Goal: Task Accomplishment & Management: Manage account settings

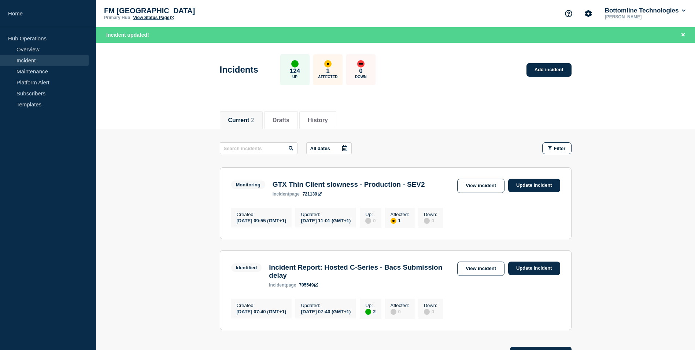
click at [622, 137] on main "All dates Filter Monitoring 1 Affected GTX Thin Client slowness - Production - …" at bounding box center [395, 235] width 599 height 212
click at [548, 186] on link "Update incident" at bounding box center [534, 186] width 52 height 14
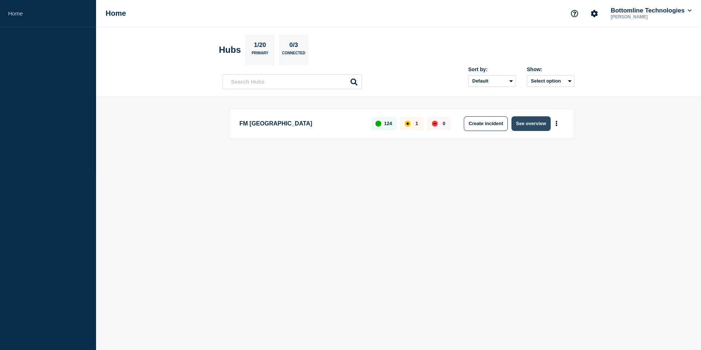
click at [539, 126] on button "See overview" at bounding box center [530, 123] width 39 height 15
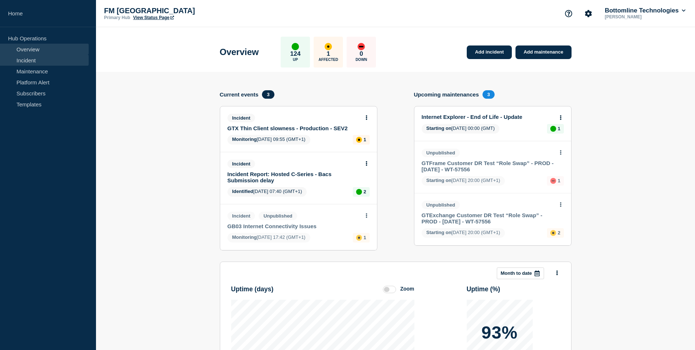
click at [40, 58] on link "Incident" at bounding box center [44, 60] width 89 height 11
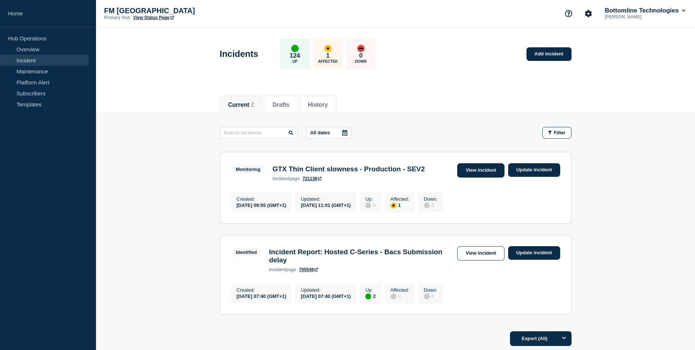
click at [488, 168] on link "View incident" at bounding box center [480, 170] width 47 height 14
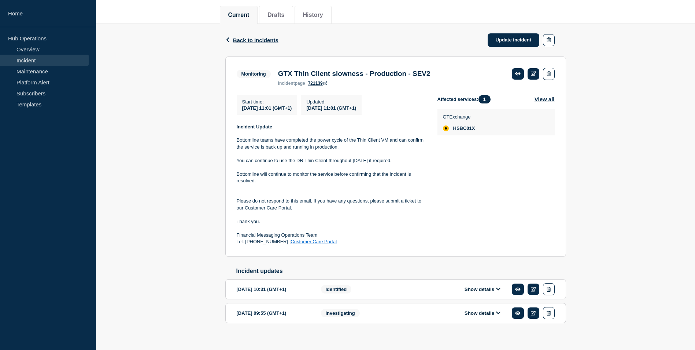
scroll to position [102, 0]
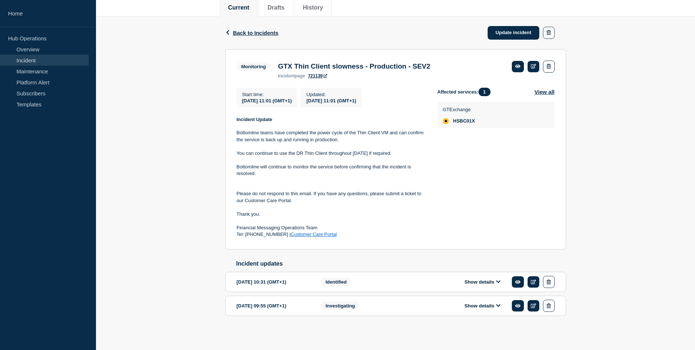
click at [624, 196] on div "Back Back to Incidents Update incident Monitoring GTX Thin Client slowness - Pr…" at bounding box center [395, 177] width 599 height 322
click at [630, 241] on div "Back Back to Incidents Update incident Monitoring GTX Thin Client slowness - Pr…" at bounding box center [395, 177] width 599 height 322
click at [502, 28] on link "Update incident" at bounding box center [514, 33] width 52 height 14
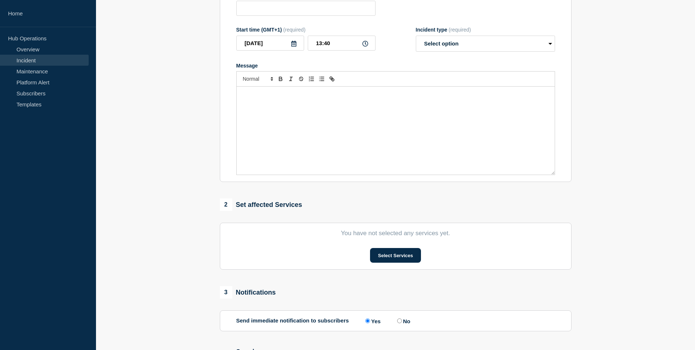
type input "GTX Thin Client slowness - Production - SEV2"
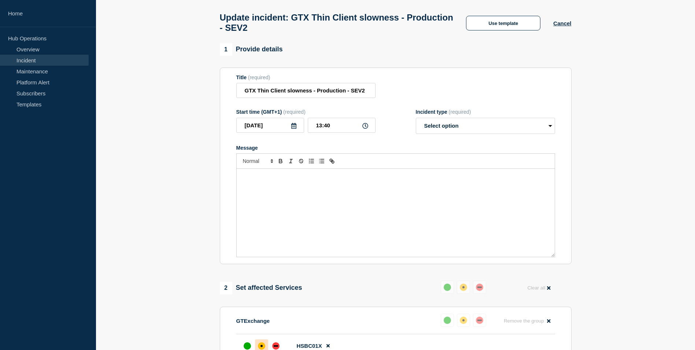
scroll to position [73, 0]
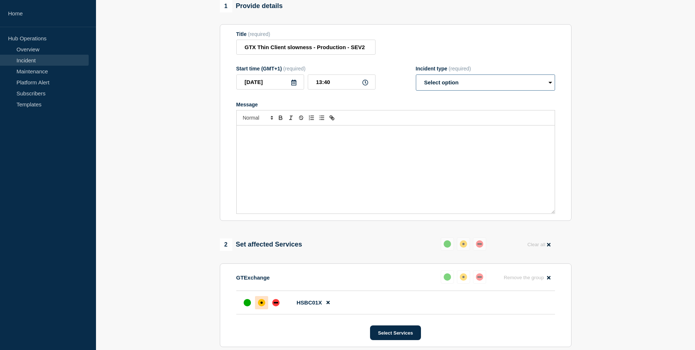
click at [551, 87] on select "Select option Investigating Identified Monitoring Resolved" at bounding box center [485, 82] width 139 height 16
select select "resolved"
click at [416, 78] on select "Select option Investigating Identified Monitoring Resolved" at bounding box center [485, 82] width 139 height 16
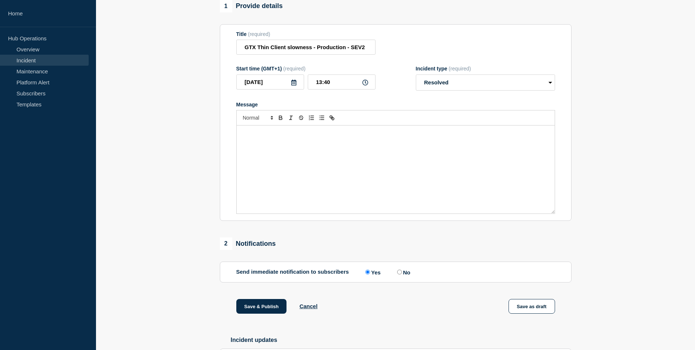
click at [378, 175] on div "Message" at bounding box center [396, 169] width 318 height 88
paste div "Message"
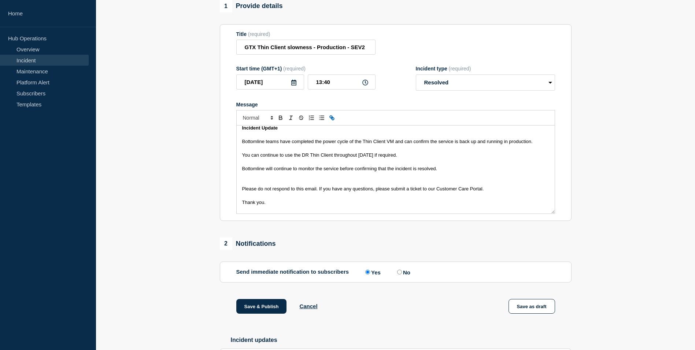
scroll to position [0, 0]
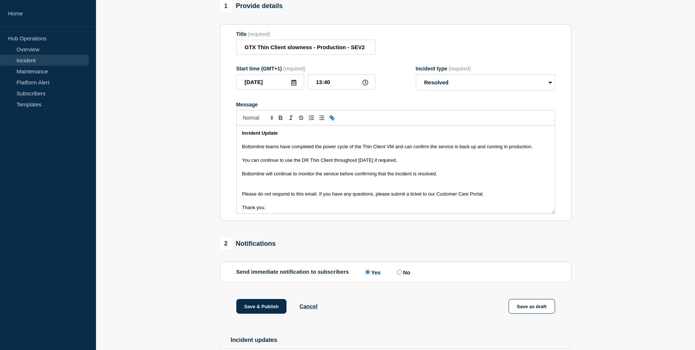
click at [266, 136] on strong "Incident Update" at bounding box center [260, 132] width 36 height 5
click at [239, 149] on div "Incident Resolved Bottomline teams have completed the power cycle of the Thin C…" at bounding box center [396, 169] width 318 height 88
click at [237, 162] on div "Incident Resolved Bottomline teams have completed the power cycle of the Thin C…" at bounding box center [396, 169] width 318 height 88
click at [238, 173] on div "Incident Resolved Bottomline teams have completed the power cycle of the Thin C…" at bounding box center [396, 169] width 318 height 88
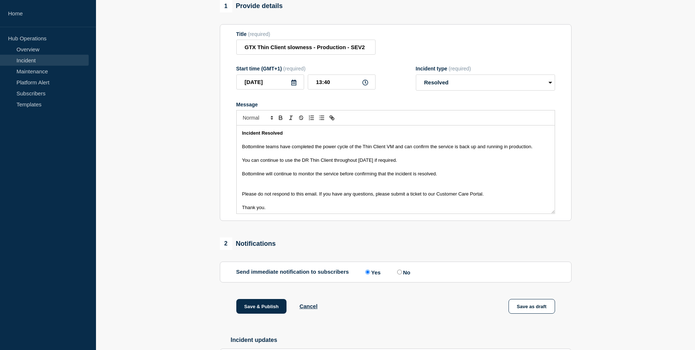
click at [239, 174] on div "Incident Resolved Bottomline teams have completed the power cycle of the Thin C…" at bounding box center [396, 169] width 318 height 88
click at [239, 177] on div "Incident Resolved Bottomline teams have completed the power cycle of the Thin C…" at bounding box center [396, 169] width 318 height 88
click at [238, 196] on div "Incident Resolved Bottomline teams have completed the power cycle of the Thin C…" at bounding box center [396, 169] width 318 height 88
click at [237, 208] on div "Incident Resolved Bottomline teams have completed the power cycle of the Thin C…" at bounding box center [396, 169] width 318 height 88
click at [238, 210] on div "Incident Resolved Bottomline teams have completed the power cycle of the Thin C…" at bounding box center [396, 169] width 318 height 88
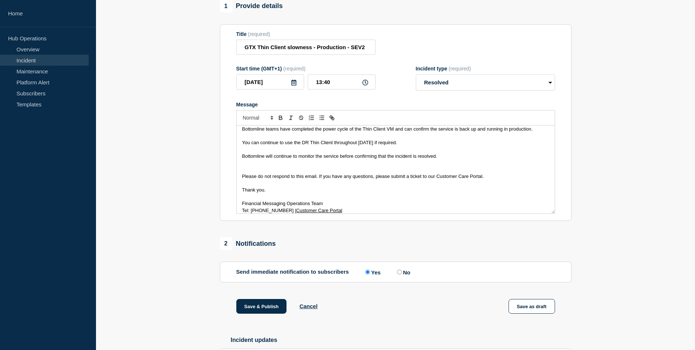
scroll to position [22, 0]
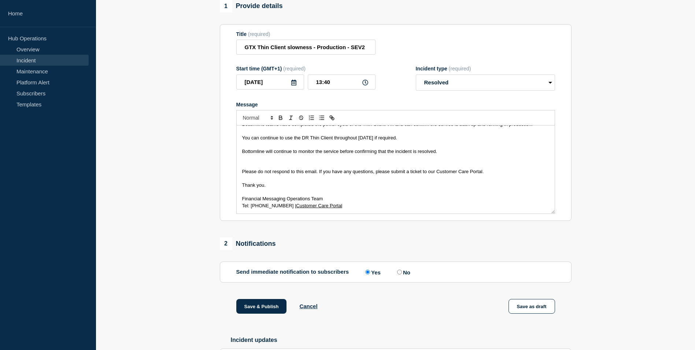
click at [238, 201] on div "Incident Resolved Bottomline teams have completed the power cycle of the Thin C…" at bounding box center [396, 169] width 318 height 88
click at [239, 208] on div "Incident Resolved Bottomline teams have completed the power cycle of the Thin C…" at bounding box center [396, 169] width 318 height 88
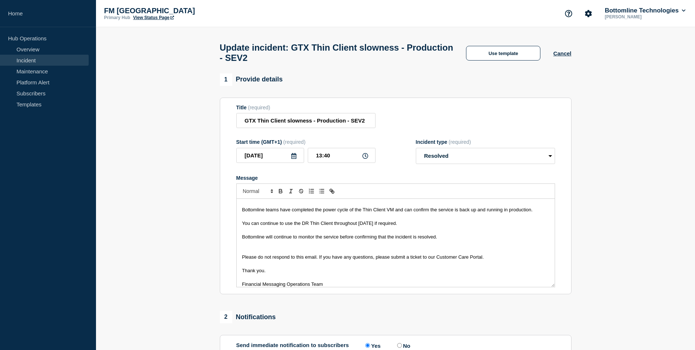
scroll to position [0, 0]
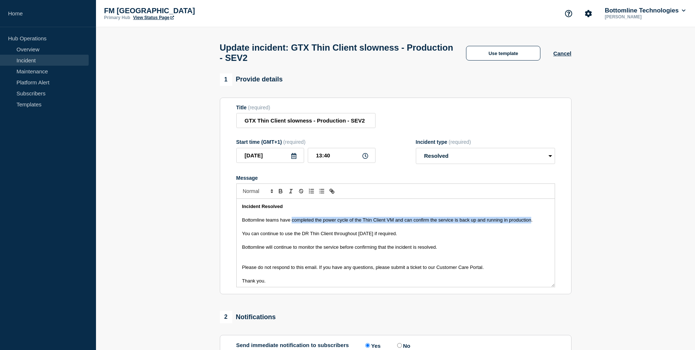
drag, startPoint x: 293, startPoint y: 223, endPoint x: 532, endPoint y: 225, distance: 238.6
click at [532, 223] on span "Bottomline teams have completed the power cycle of the Thin Client VM and can c…" at bounding box center [387, 219] width 291 height 5
click at [483, 250] on p "Bottomline will continue to monitor the service before confirming that the inci…" at bounding box center [395, 247] width 307 height 7
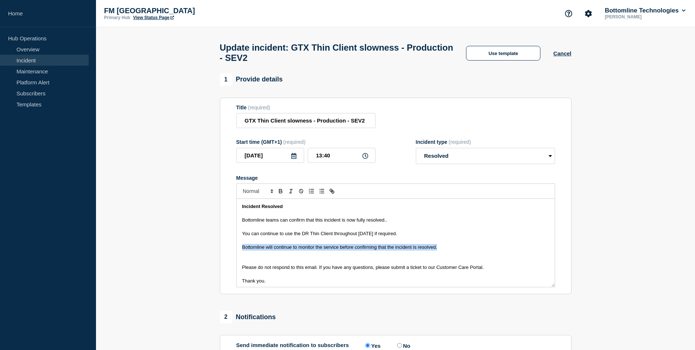
drag, startPoint x: 459, startPoint y: 250, endPoint x: 236, endPoint y: 253, distance: 222.5
click at [236, 253] on div "Incident Resolved Bottomline teams can confirm that this incident is now fully …" at bounding box center [395, 243] width 319 height 88
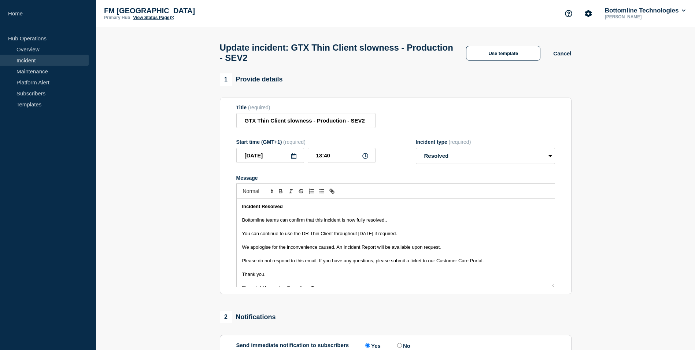
drag, startPoint x: 262, startPoint y: 250, endPoint x: 484, endPoint y: 253, distance: 221.4
click at [484, 250] on p "We apologise for the inconvenience caused. An Incident Report will be available…" at bounding box center [395, 247] width 307 height 7
click at [491, 250] on p "We apologise for the inconvenience caused. An Incident Report will be available…" at bounding box center [395, 247] width 307 height 7
click at [393, 223] on p "Bottomline teams can confirm that this incident is now fully resolved.." at bounding box center [395, 220] width 307 height 7
click at [411, 236] on p "You can continue to use the DR Thin Client throughout [DATE] if required." at bounding box center [395, 233] width 307 height 7
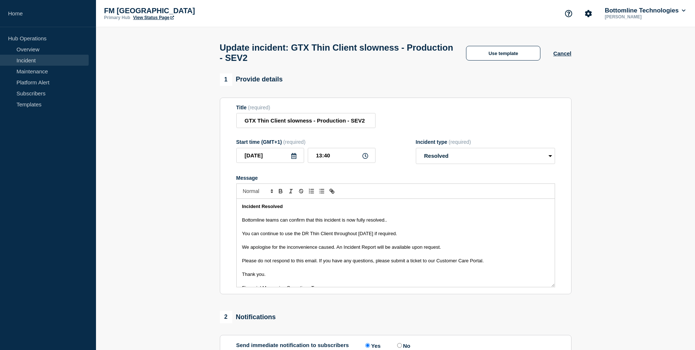
click at [468, 243] on p "Message" at bounding box center [395, 240] width 307 height 7
click at [468, 249] on p "We apologise for the inconvenience caused. An Incident Report will be available…" at bounding box center [395, 247] width 307 height 7
click at [407, 223] on p "Bottomline teams can confirm that this incident is now fully resolved.." at bounding box center [395, 220] width 307 height 7
click at [414, 236] on p "You can continue to use the DR Thin Client throughout [DATE] if required." at bounding box center [395, 233] width 307 height 7
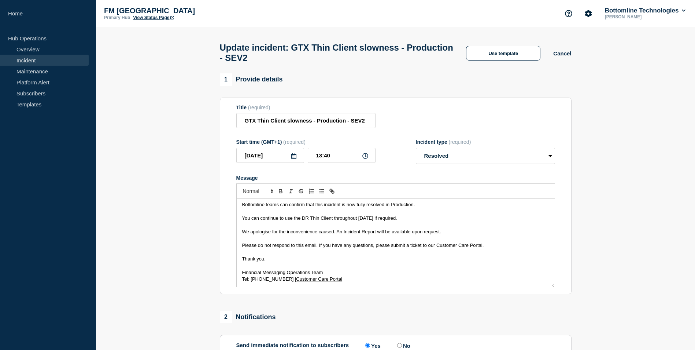
click at [464, 235] on p "We apologise for the inconvenience caused. An Incident Report will be available…" at bounding box center [395, 231] width 307 height 7
click at [283, 234] on span "We apologise for the inconvenience caused. An Incident Report will be available…" at bounding box center [341, 231] width 199 height 5
click at [456, 235] on p "We apologise for any inconvenience caused. An Incident Report will be available…" at bounding box center [395, 231] width 307 height 7
click at [335, 233] on span "We apologise for any inconvenience caused. An Incident Report will be available…" at bounding box center [342, 231] width 200 height 5
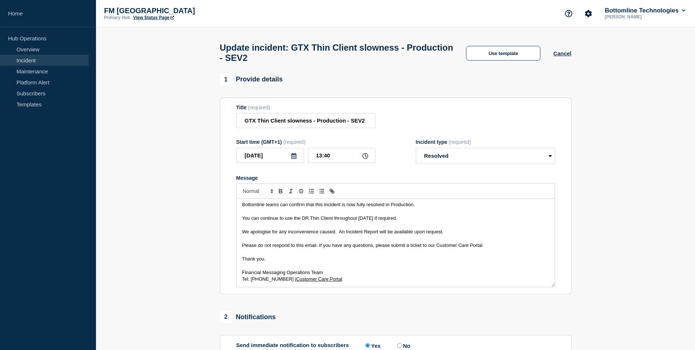
click at [462, 233] on p "We apologise for any inconvenience caused. An Incident Report will be available…" at bounding box center [395, 231] width 307 height 7
click at [491, 242] on p "Message" at bounding box center [395, 238] width 307 height 7
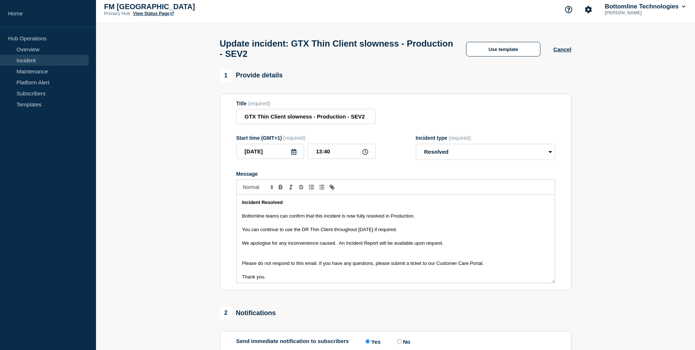
scroll to position [0, 0]
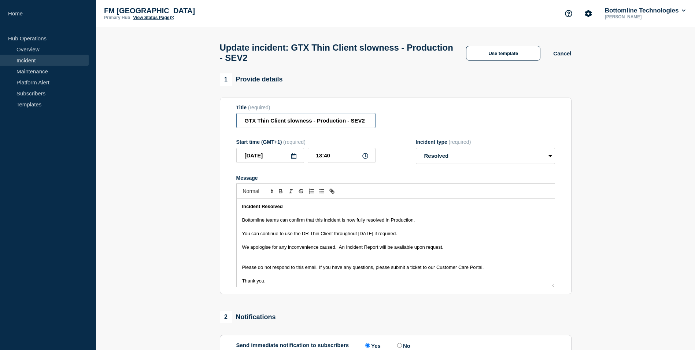
drag, startPoint x: 337, startPoint y: 126, endPoint x: 478, endPoint y: 127, distance: 141.5
click at [477, 127] on div "Title (required) GTX Thin Client slowness - Production - SEV2" at bounding box center [395, 116] width 319 height 24
click at [499, 127] on div "Title (required) GTX Thin Client slowness - Production - SEV2" at bounding box center [395, 116] width 319 height 24
click at [623, 146] on section "1 Provide details Title (required) GTX Thin Client slowness - Production - SEV2…" at bounding box center [395, 292] width 599 height 439
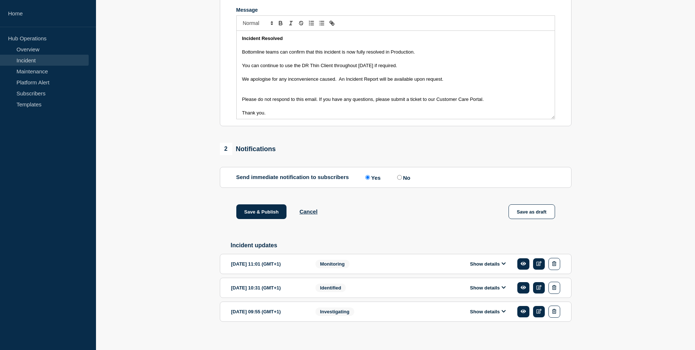
scroll to position [179, 0]
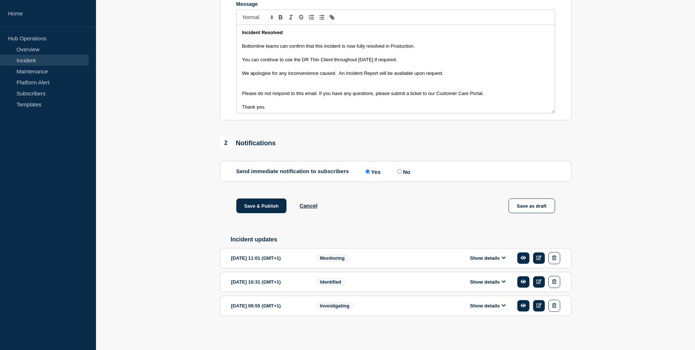
click at [194, 191] on section "1 Provide details Title (required) GTX Thin Client slowness - Production - SEV2…" at bounding box center [395, 119] width 599 height 439
click at [260, 203] on button "Save & Publish" at bounding box center [261, 205] width 51 height 15
